Goal: Navigation & Orientation: Find specific page/section

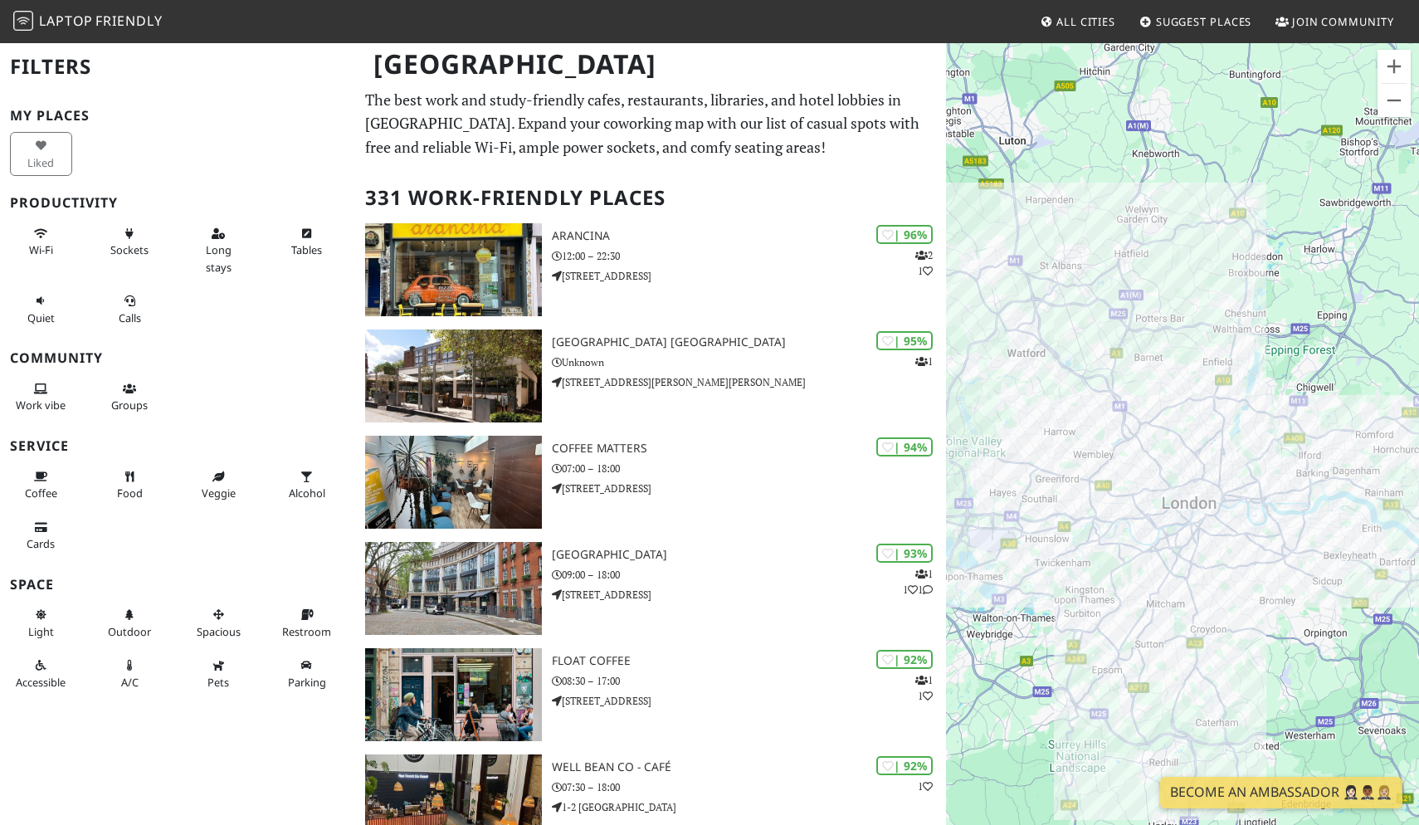
click at [1098, 630] on div "To navigate, press the arrow keys." at bounding box center [1182, 453] width 473 height 825
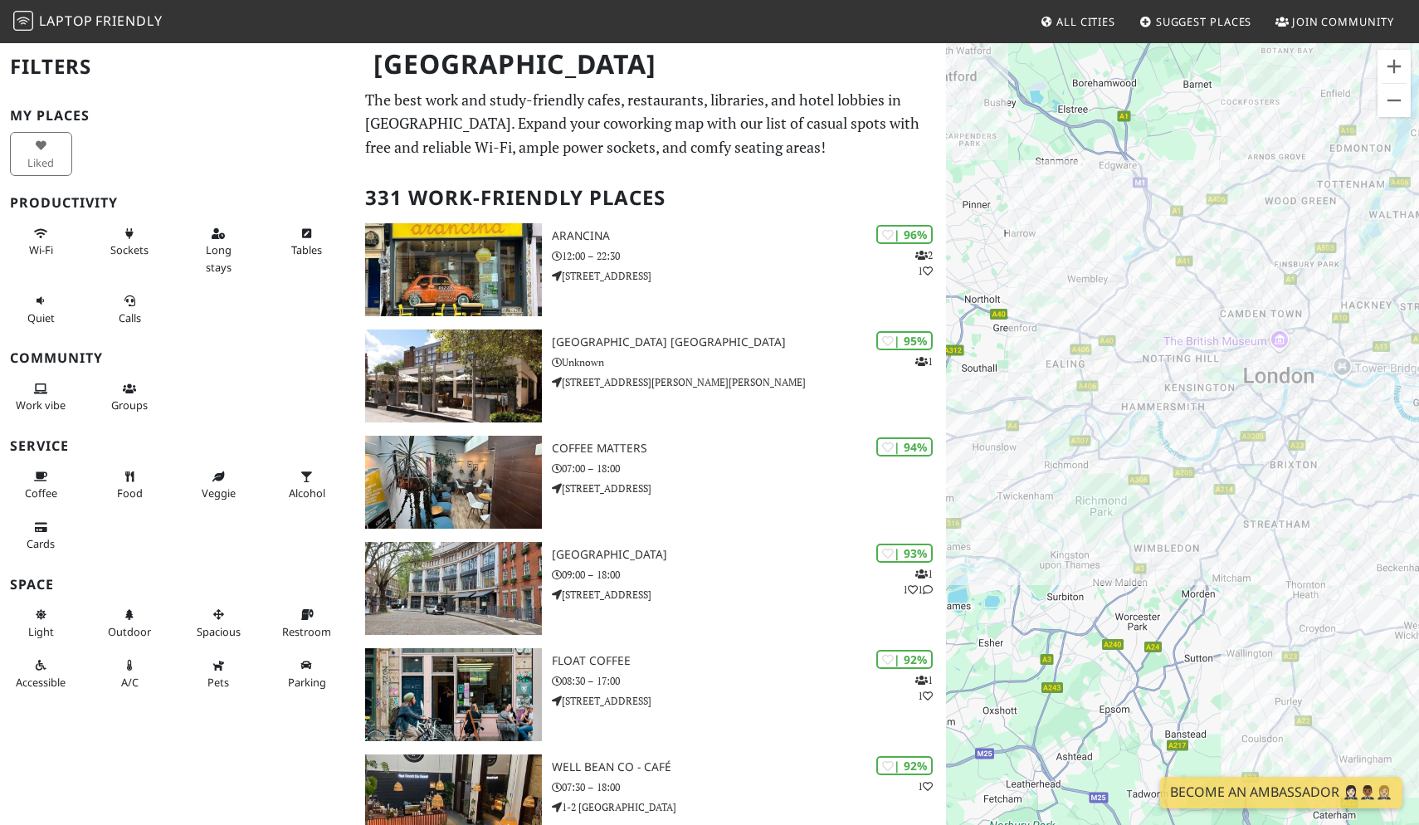
click at [1112, 519] on div "To navigate, press the arrow keys." at bounding box center [1182, 453] width 473 height 825
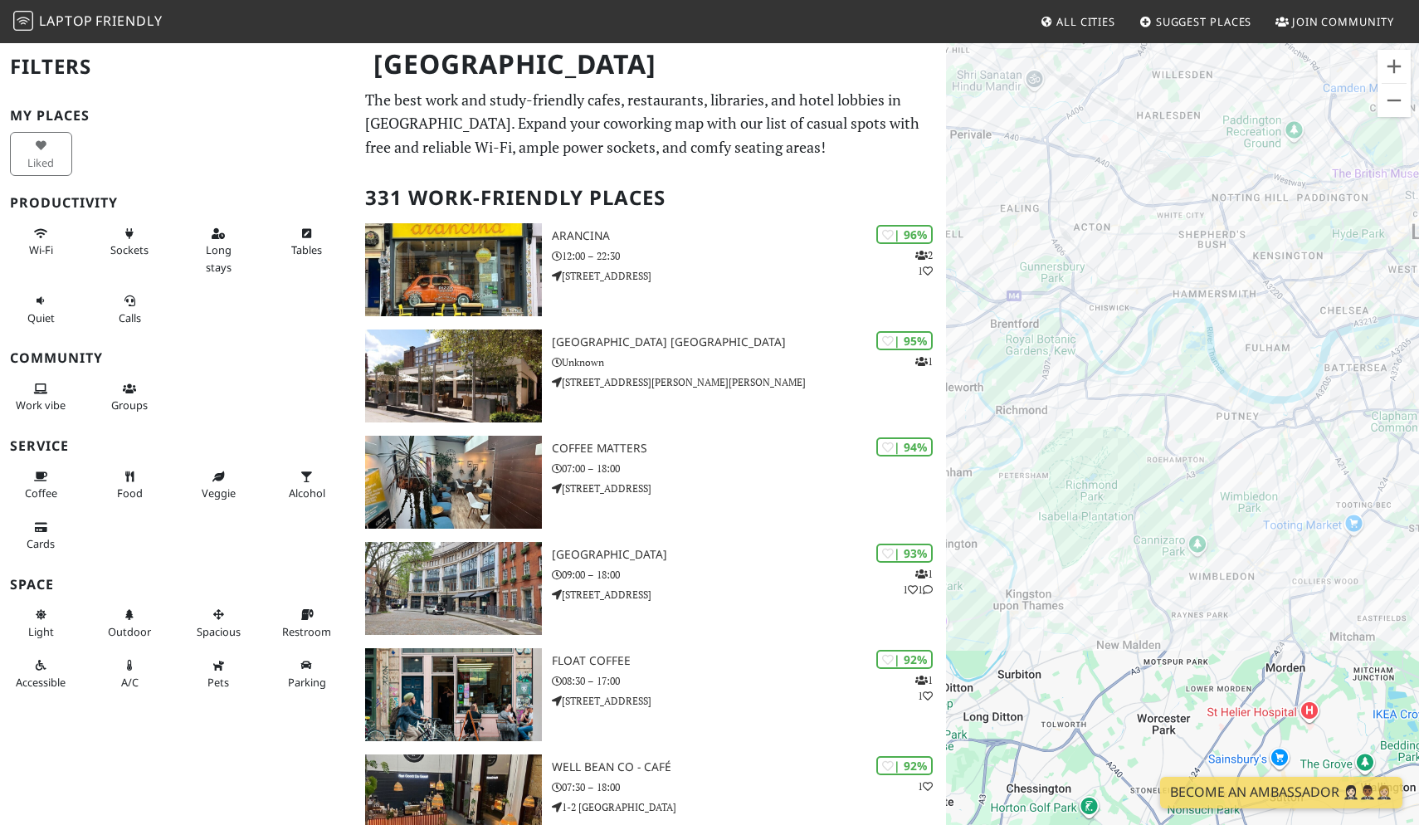
click at [1181, 356] on div "To navigate, press the arrow keys." at bounding box center [1182, 453] width 473 height 825
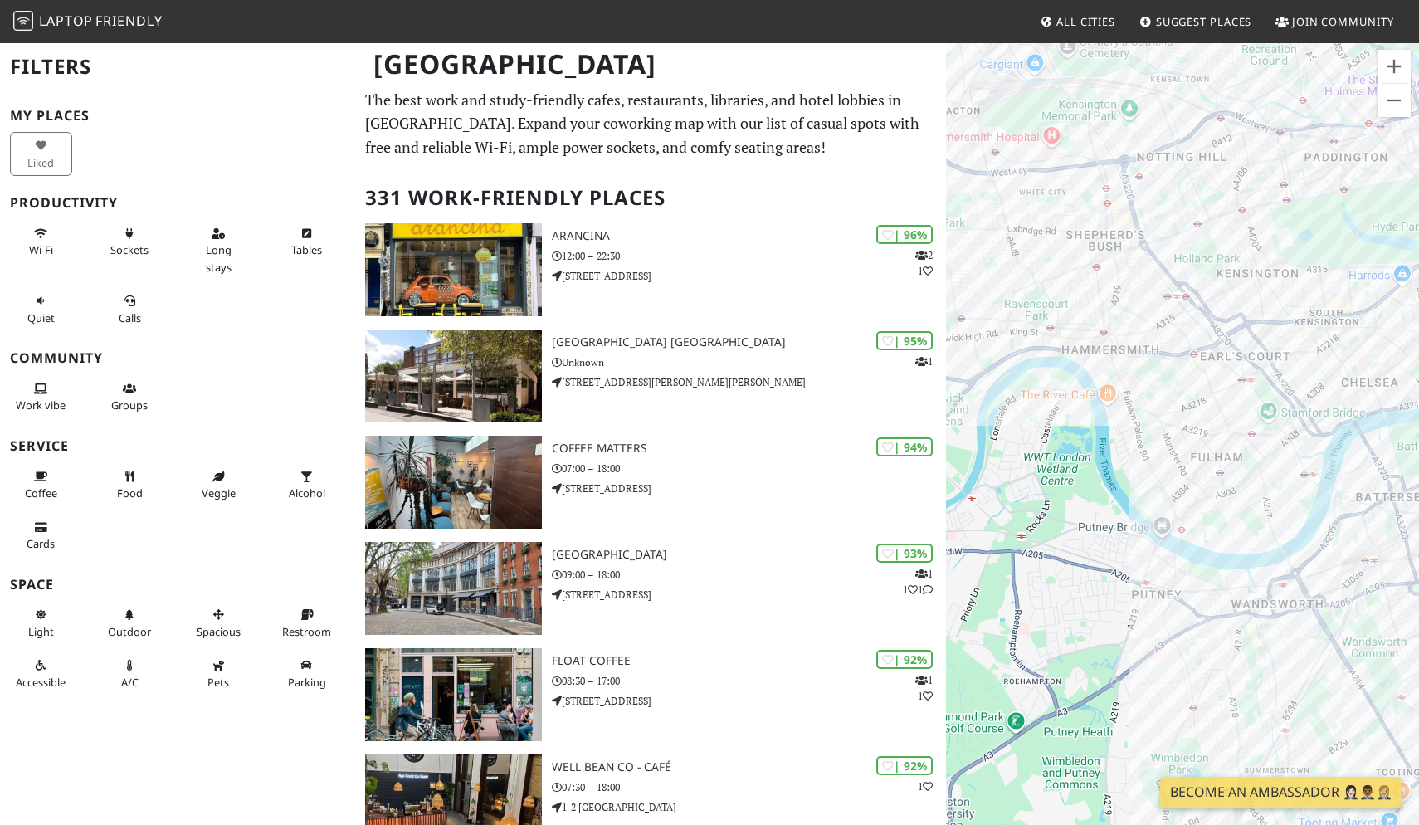
drag, startPoint x: 1209, startPoint y: 310, endPoint x: 1059, endPoint y: 438, distance: 196.5
click at [1059, 438] on div "To navigate, press the arrow keys." at bounding box center [1182, 453] width 473 height 825
click at [1023, 403] on div "To navigate, press the arrow keys." at bounding box center [1182, 453] width 473 height 825
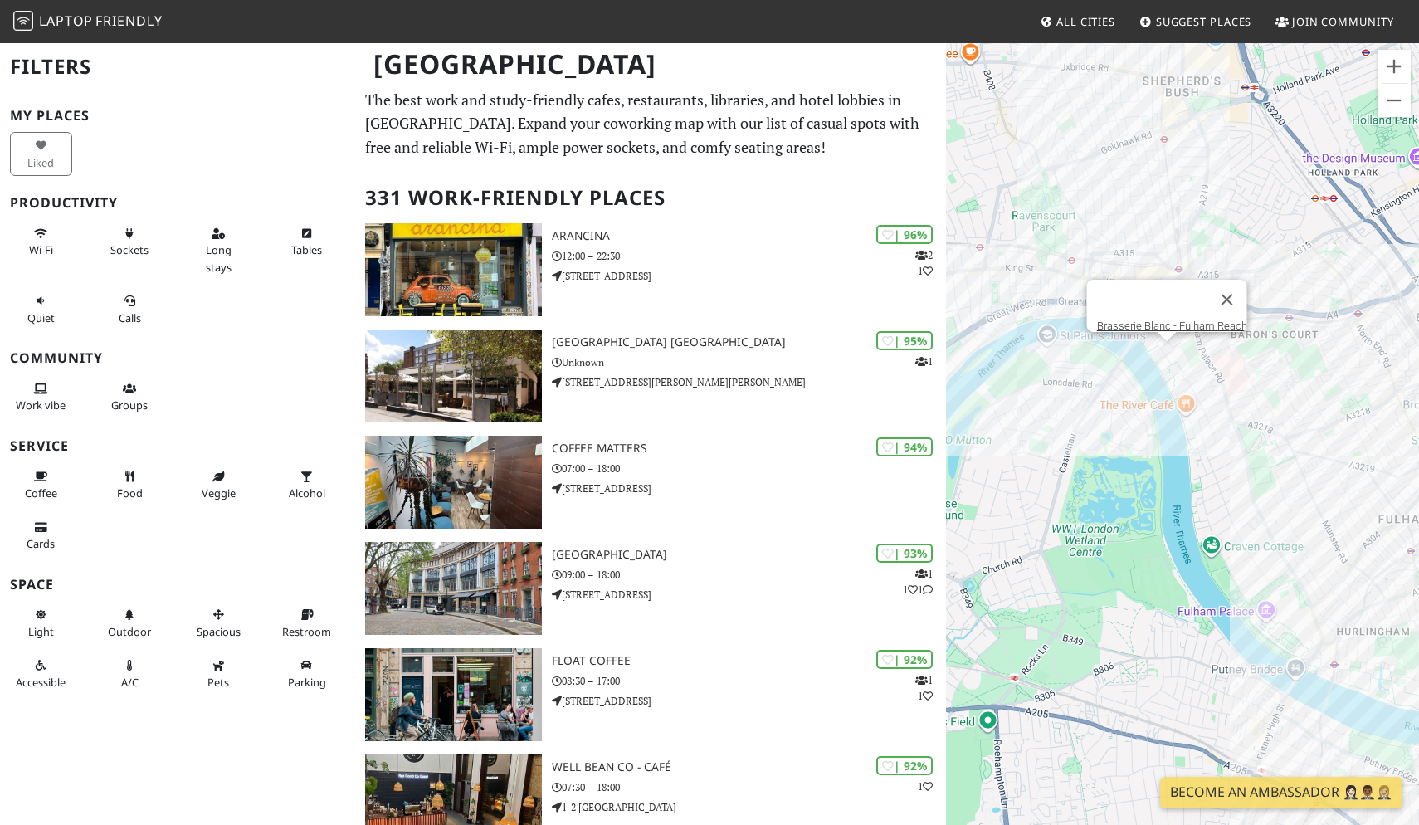
click at [1166, 348] on div "To navigate, press the arrow keys. Brasserie Blanc - Fulham Reach" at bounding box center [1182, 453] width 473 height 825
click at [1156, 319] on link "Brasserie Blanc - Fulham Reach" at bounding box center [1172, 325] width 150 height 12
click at [1088, 246] on div "To navigate, press the arrow keys. Brasserie Blanc - Fulham Reach Another Broth…" at bounding box center [1182, 453] width 473 height 825
click at [1098, 200] on link "Another Brother" at bounding box center [1095, 206] width 73 height 12
click at [1176, 255] on div "To navigate, press the arrow keys. Another Brother Bill's Hammersmith Restaurant" at bounding box center [1182, 453] width 473 height 825
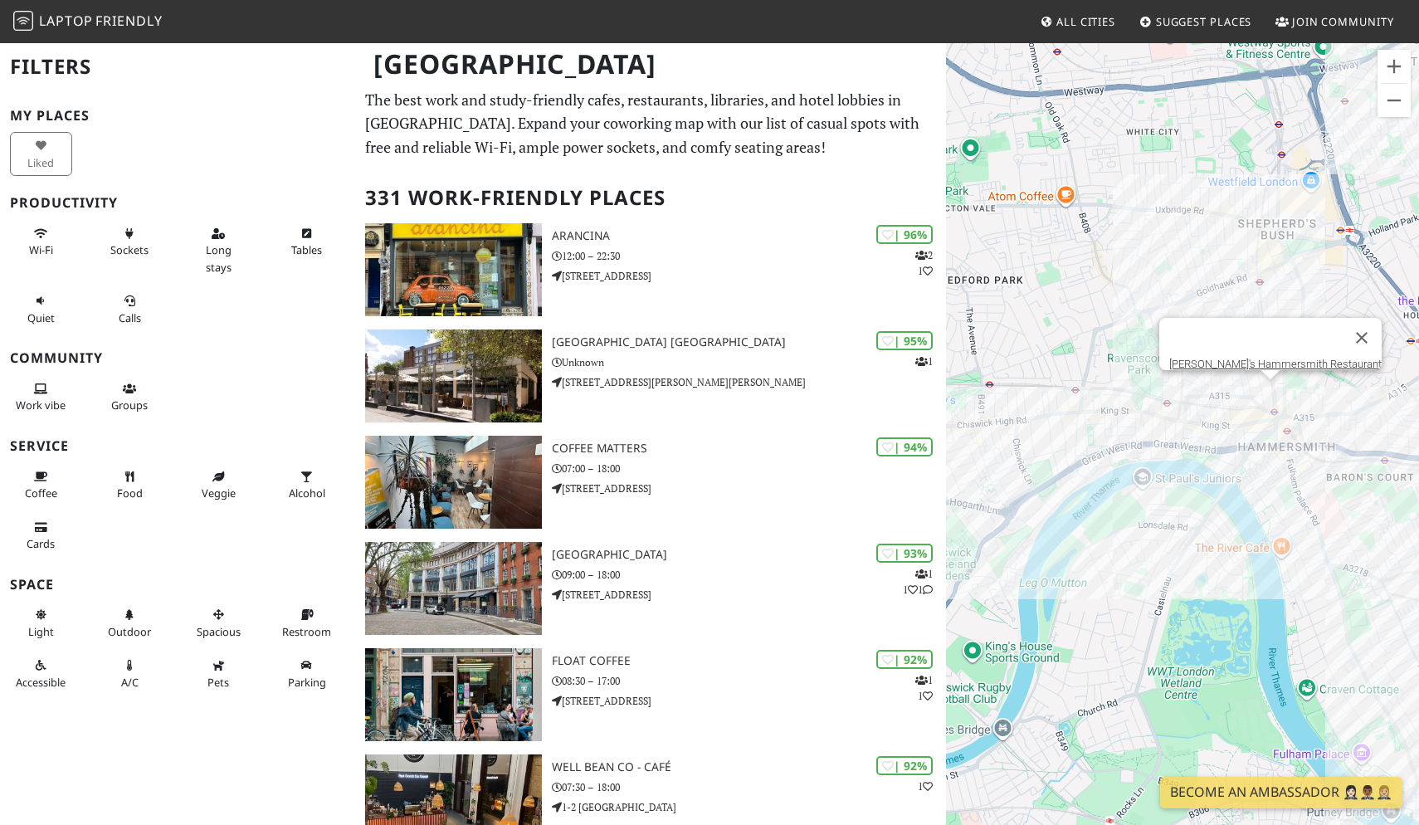
drag, startPoint x: 986, startPoint y: 583, endPoint x: 1559, endPoint y: -105, distance: 894.8
click at [1418, 0] on html "Laptop Friendly All Cities Suggest Places Join Community London Filters My Plac…" at bounding box center [709, 412] width 1419 height 825
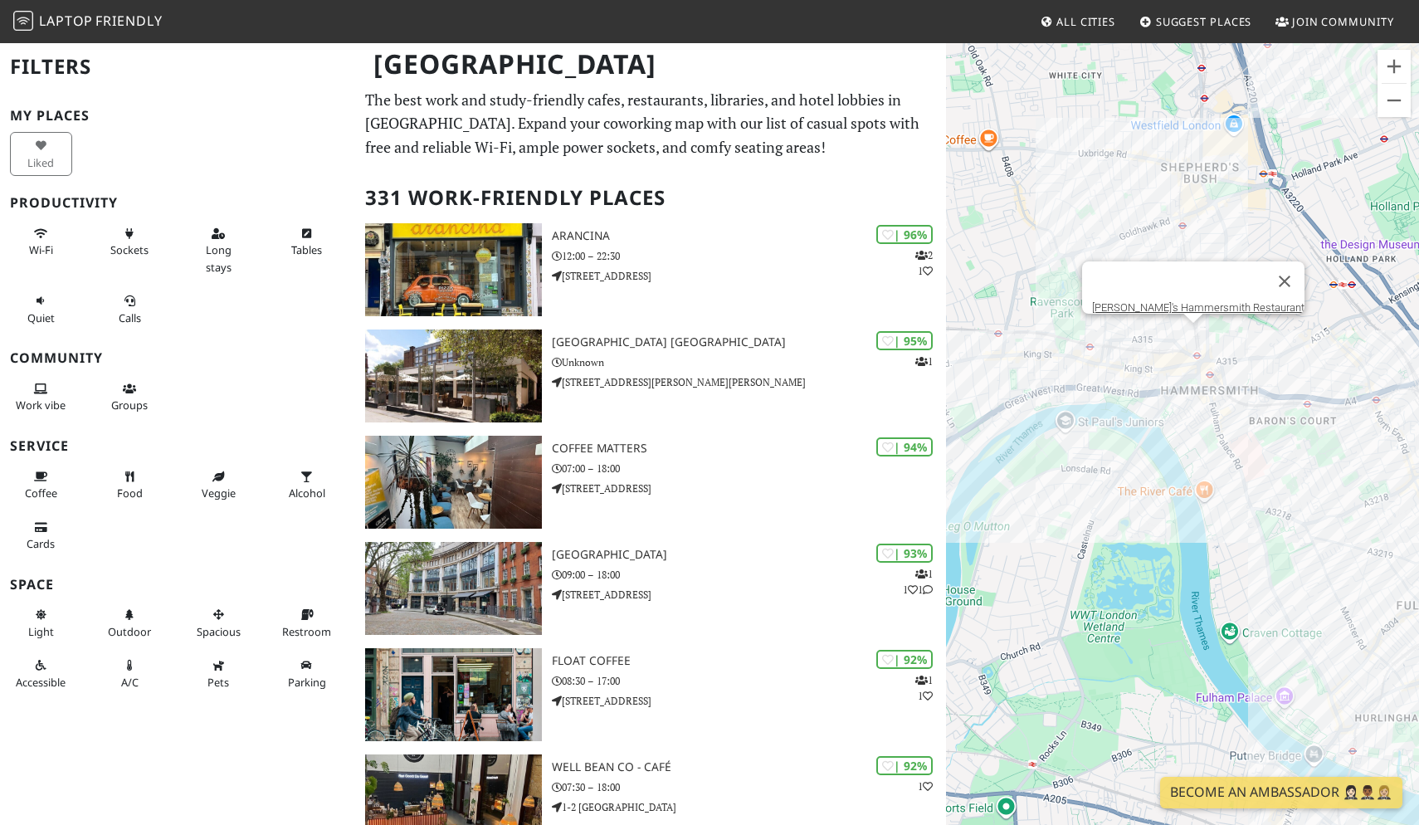
drag, startPoint x: 1205, startPoint y: 423, endPoint x: 1108, endPoint y: 355, distance: 118.5
click at [1108, 355] on div "To navigate, press the arrow keys. Bill's Hammersmith Restaurant" at bounding box center [1182, 453] width 473 height 825
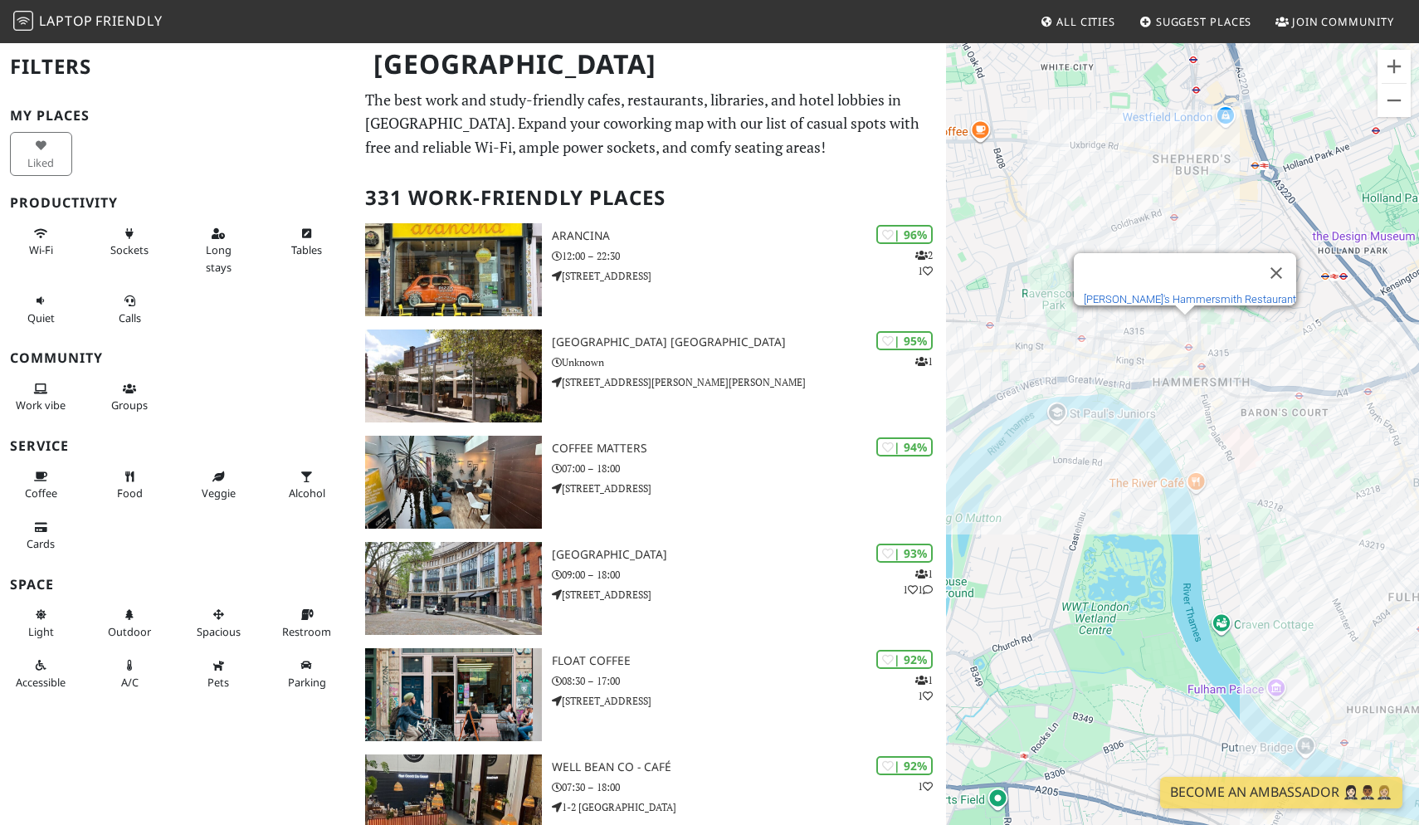
click at [1178, 294] on link "[PERSON_NAME]'s Hammersmith Restaurant" at bounding box center [1189, 299] width 212 height 12
